Goal: Task Accomplishment & Management: Complete application form

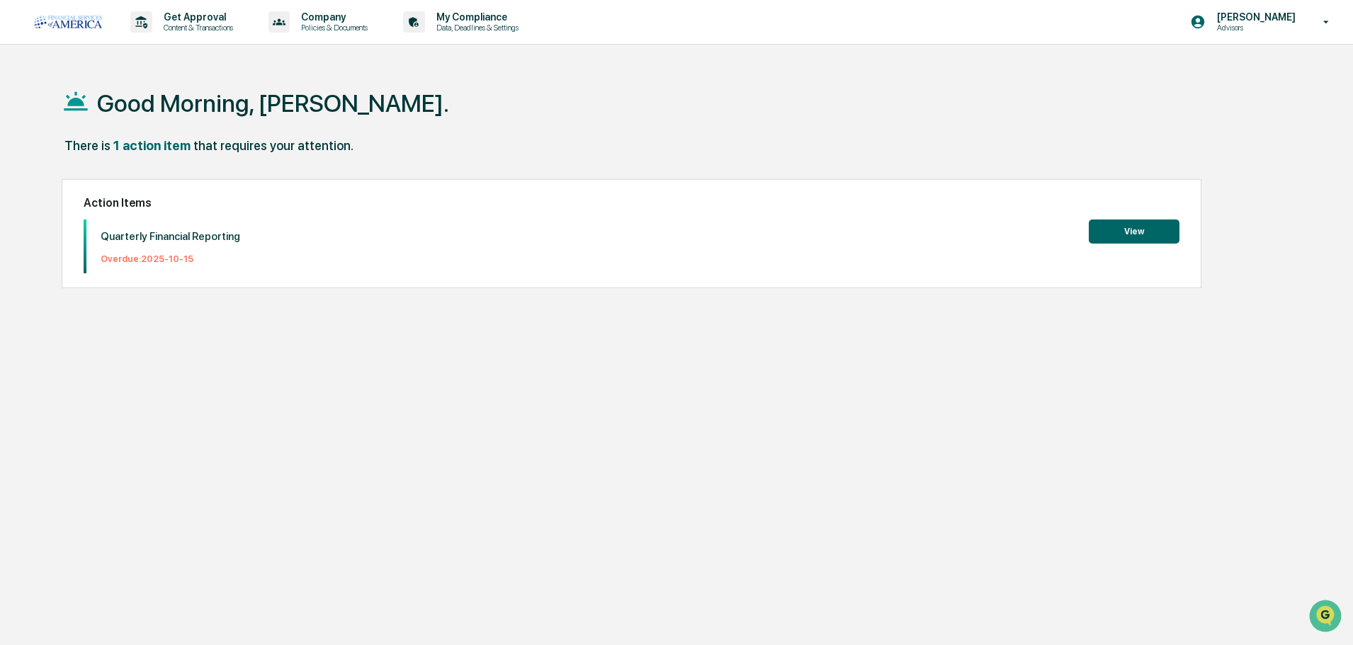
click at [1123, 230] on button "View" at bounding box center [1134, 232] width 91 height 24
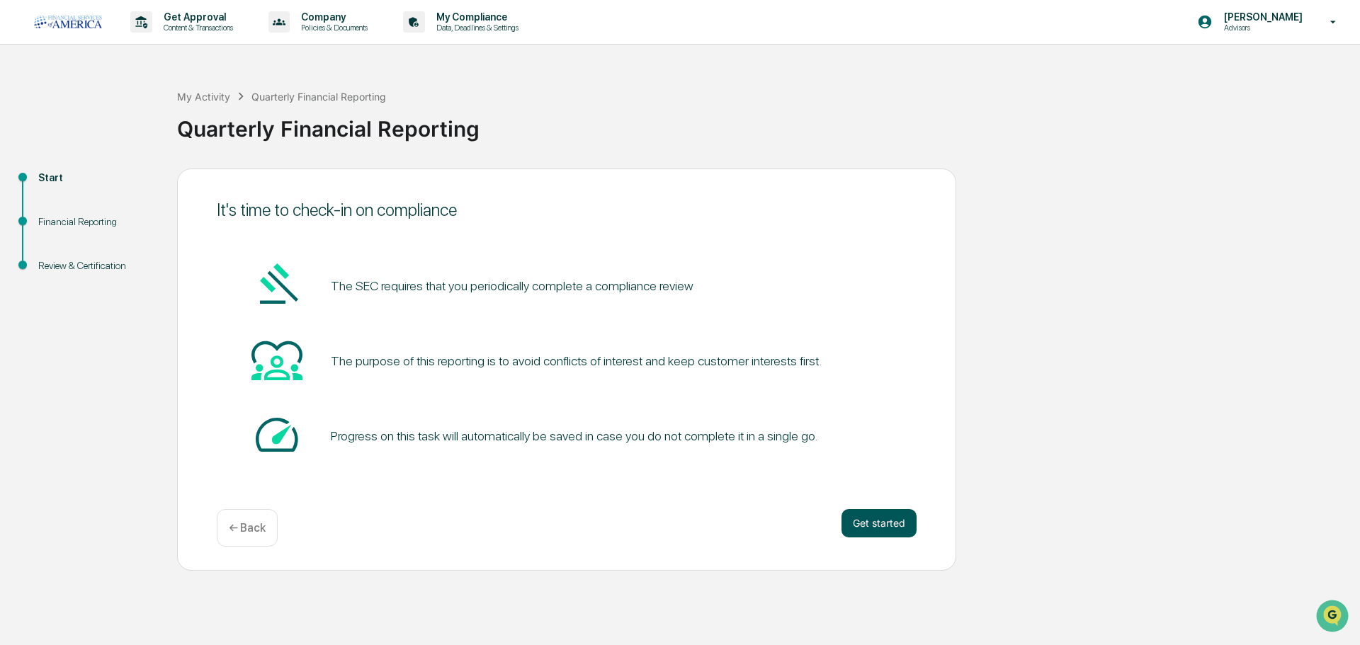
click at [881, 525] on button "Get started" at bounding box center [879, 523] width 75 height 28
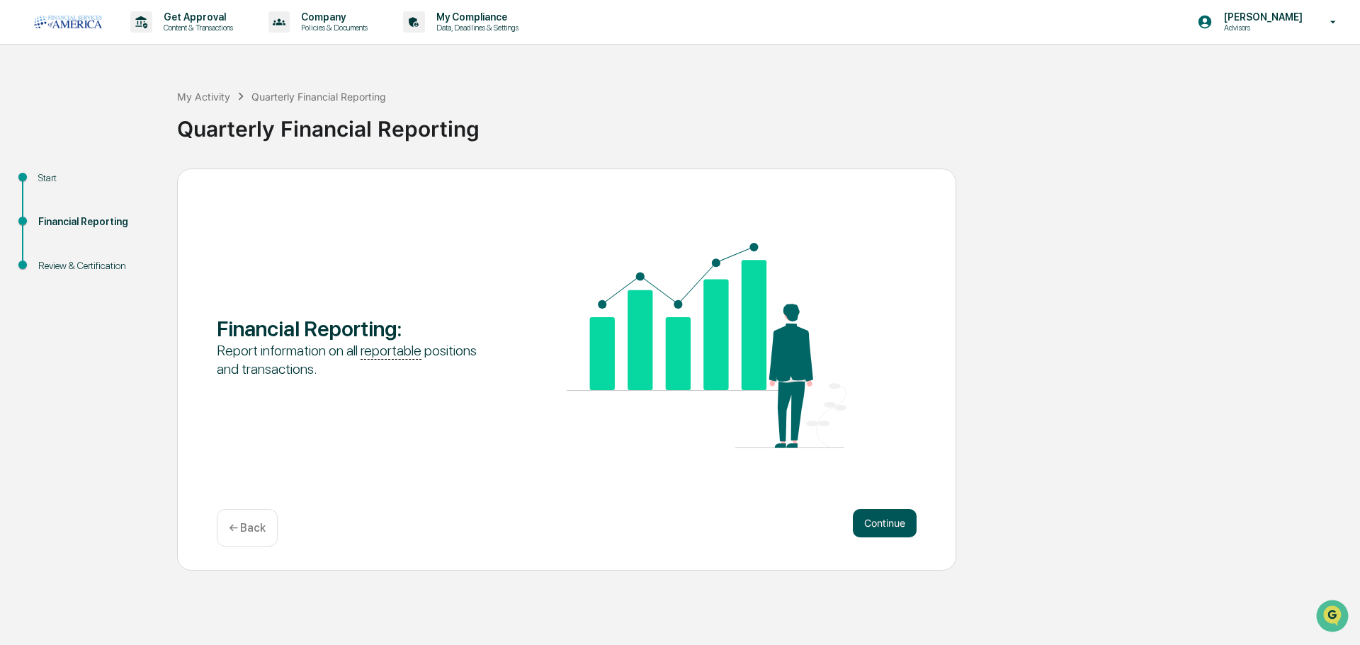
click at [880, 522] on button "Continue" at bounding box center [885, 523] width 64 height 28
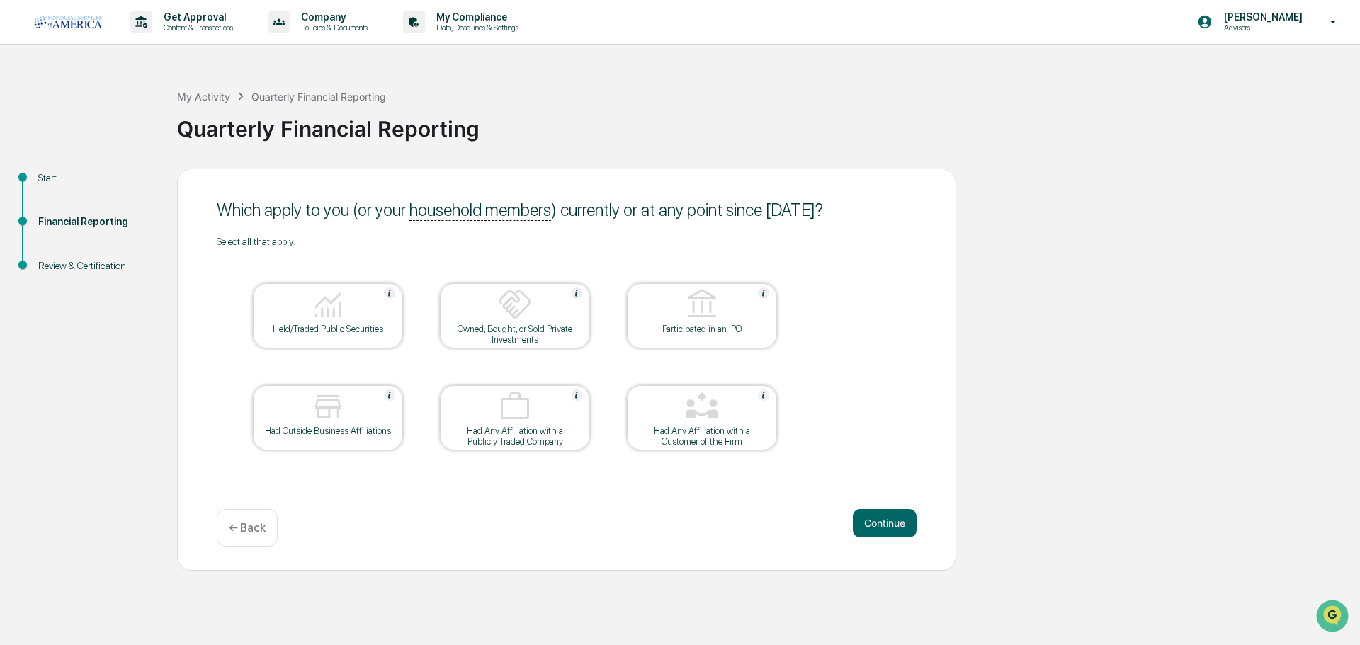
click at [880, 522] on button "Continue" at bounding box center [885, 523] width 64 height 28
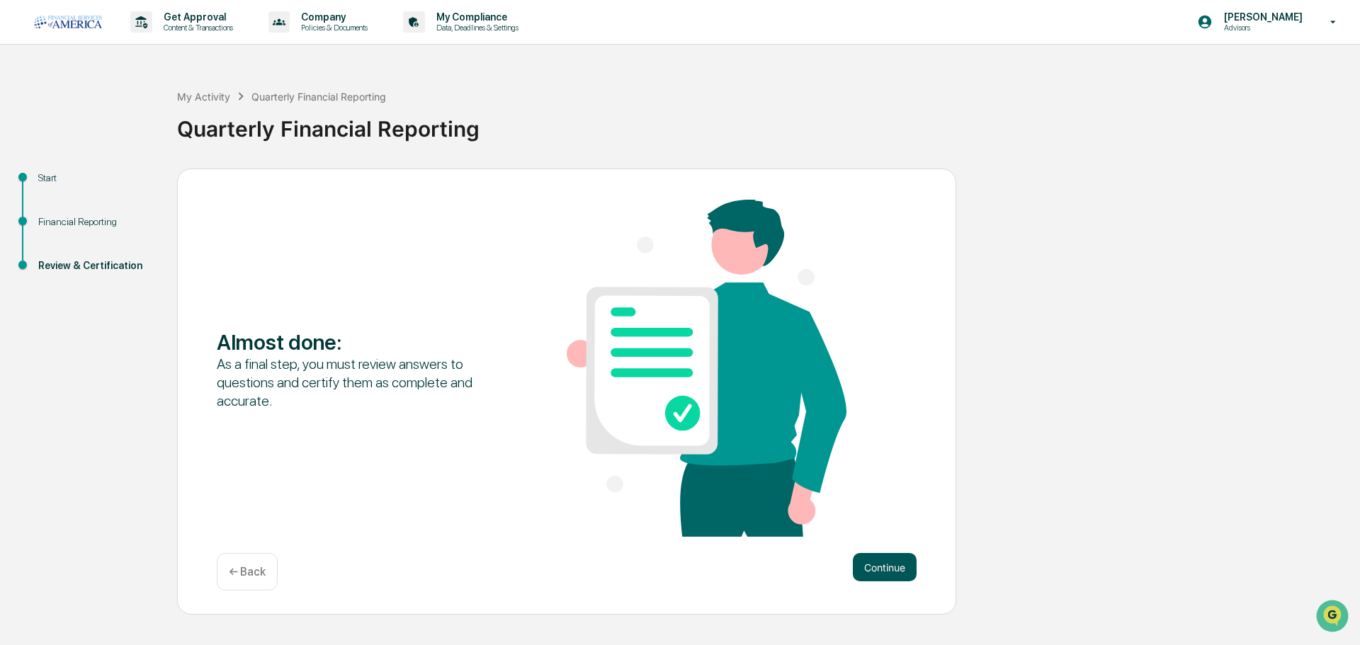
click at [881, 570] on button "Continue" at bounding box center [885, 567] width 64 height 28
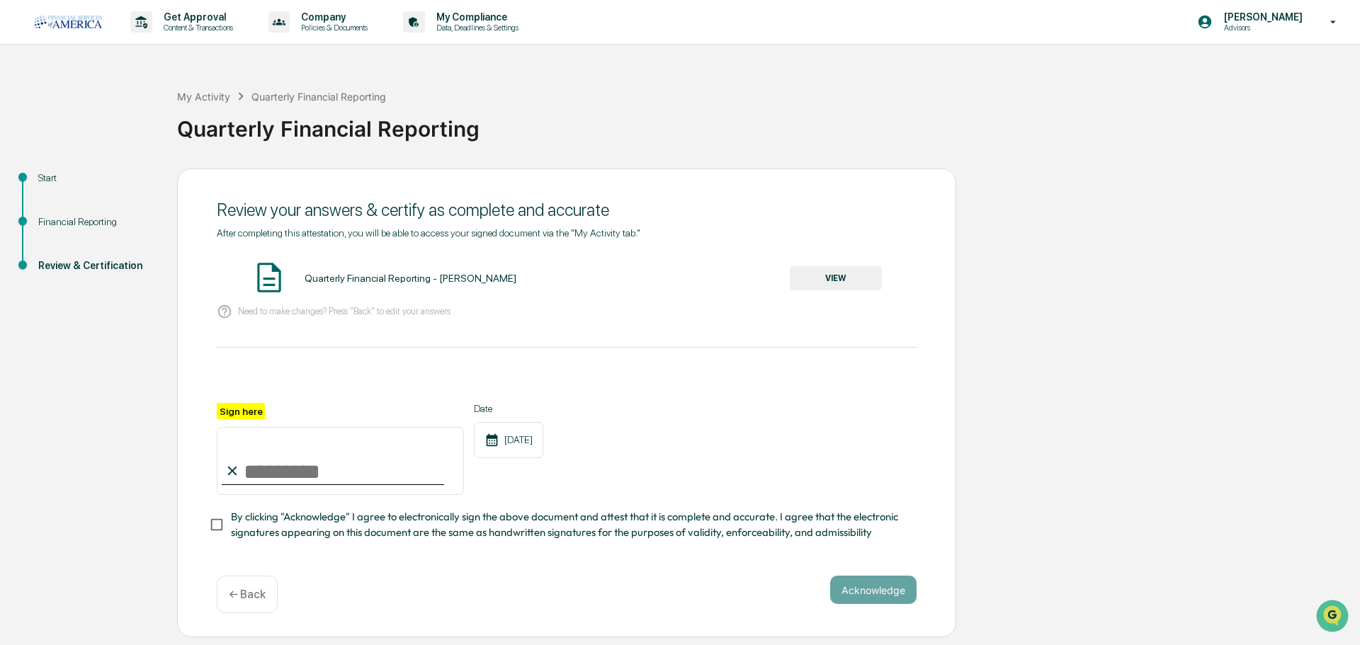
click at [837, 271] on button "VIEW" at bounding box center [836, 278] width 92 height 24
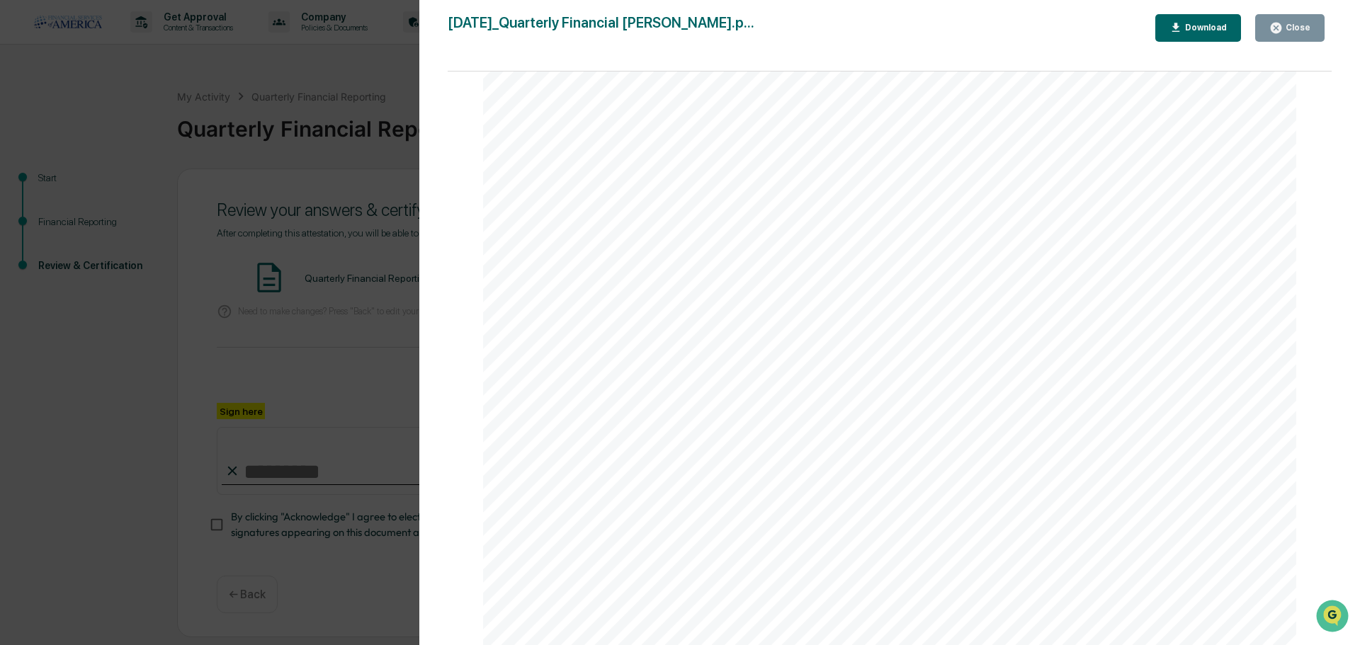
scroll to position [1805, 0]
click at [1204, 33] on div "Download" at bounding box center [1204, 28] width 45 height 10
click at [1282, 26] on icon "button" at bounding box center [1276, 28] width 11 height 11
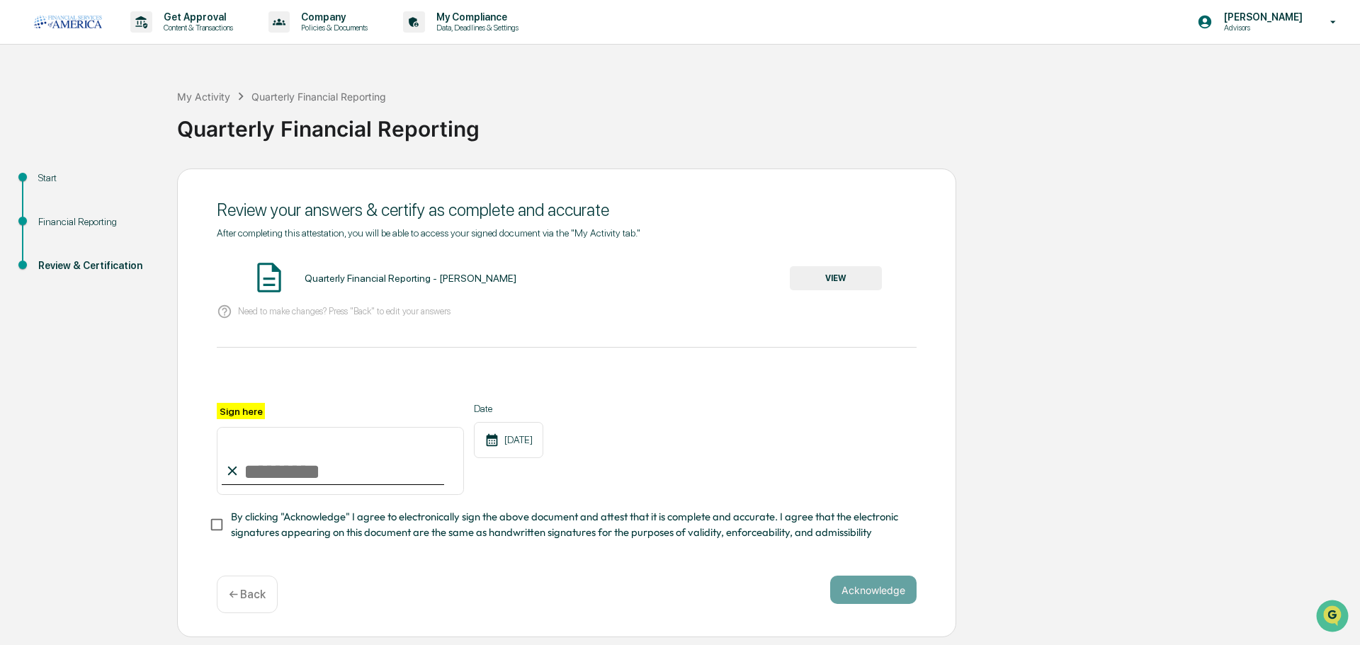
click at [277, 474] on input "Sign here" at bounding box center [340, 461] width 247 height 68
type input "**********"
click at [859, 592] on button "Acknowledge" at bounding box center [873, 590] width 86 height 28
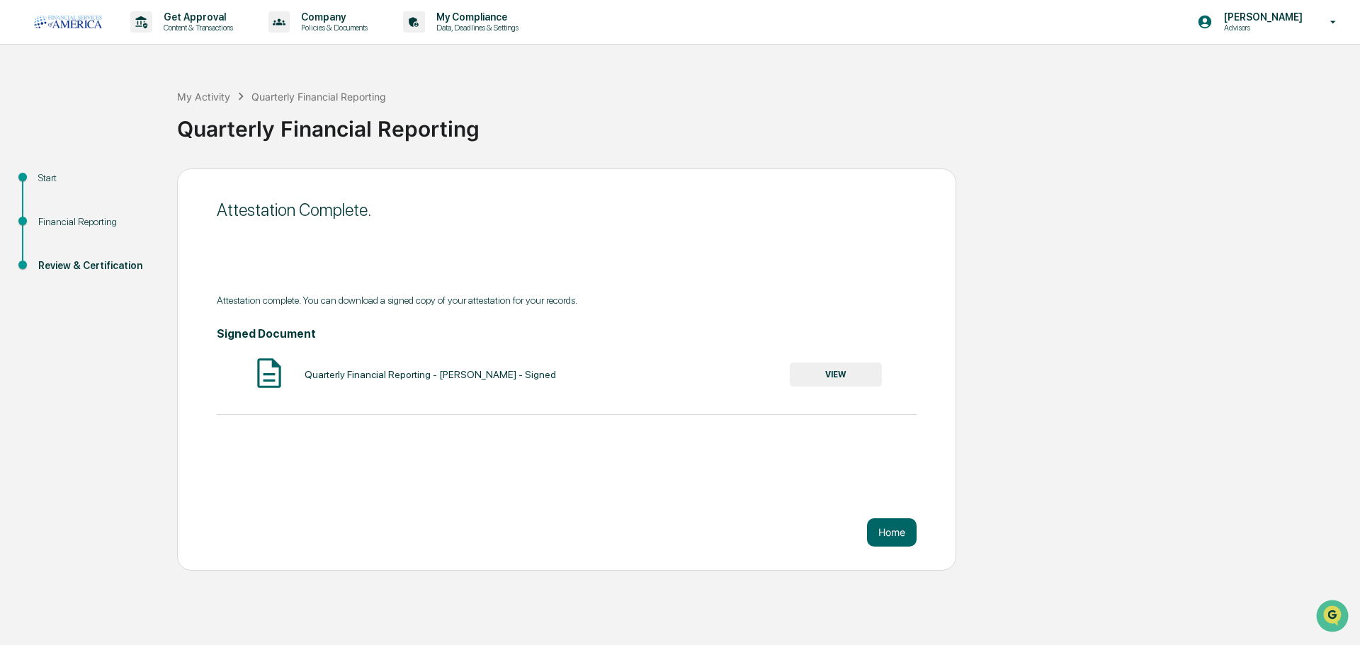
click at [900, 551] on div "Attestation Complete. Attestation complete. You can download a signed copy of y…" at bounding box center [566, 370] width 779 height 402
